Goal: Task Accomplishment & Management: Manage account settings

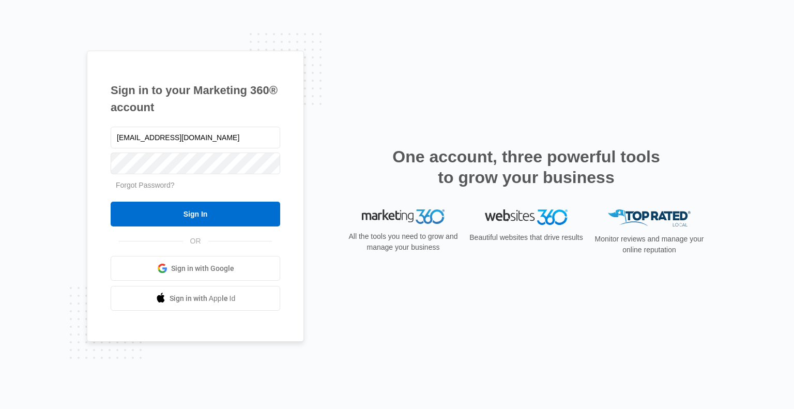
type input "[EMAIL_ADDRESS][DOMAIN_NAME]"
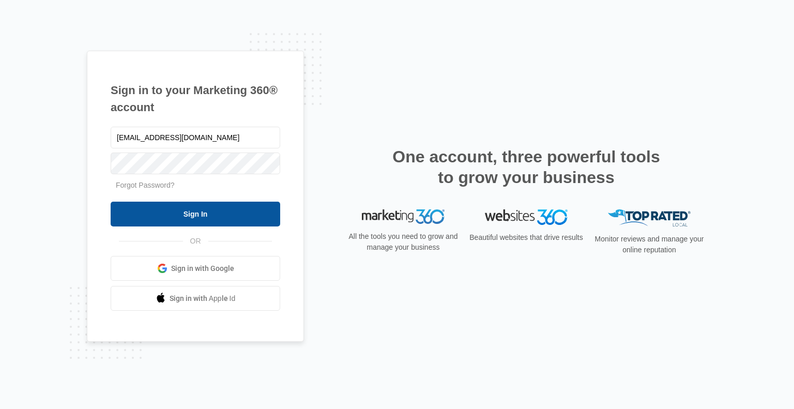
click at [216, 217] on input "Sign In" at bounding box center [196, 214] width 170 height 25
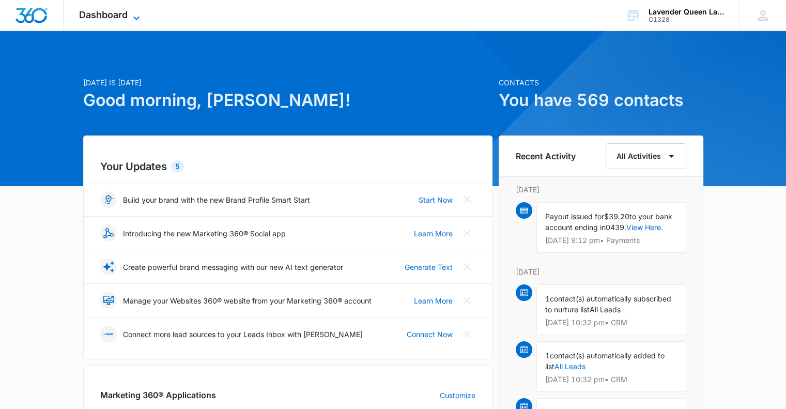
click at [136, 13] on icon at bounding box center [136, 18] width 12 height 12
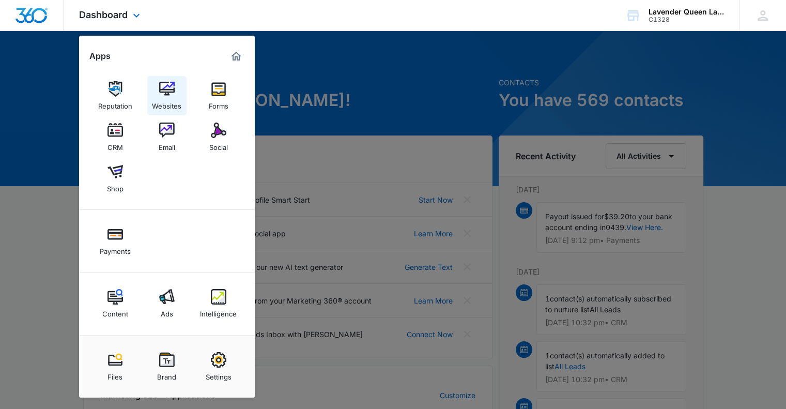
click at [179, 91] on link "Websites" at bounding box center [166, 95] width 39 height 39
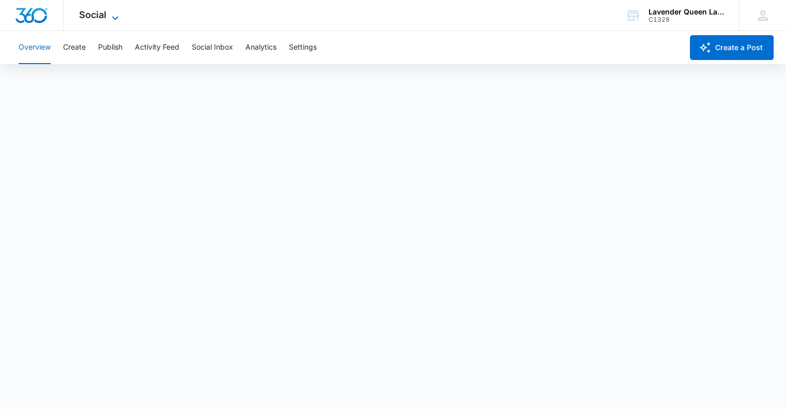
click at [116, 19] on icon at bounding box center [115, 18] width 6 height 4
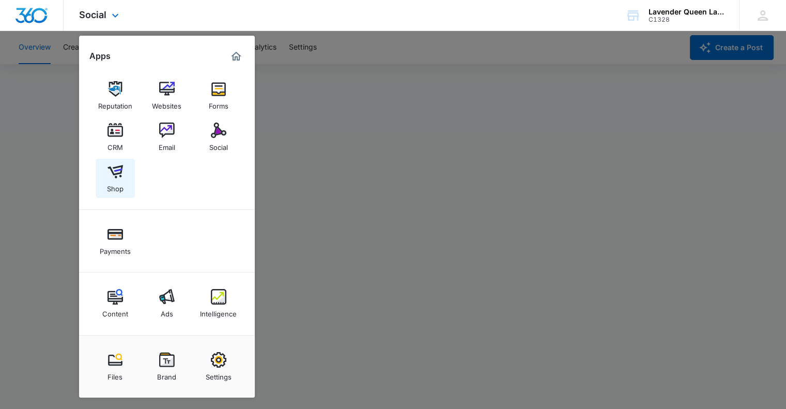
click at [115, 178] on img at bounding box center [116, 172] width 16 height 16
